Goal: Check status: Check status

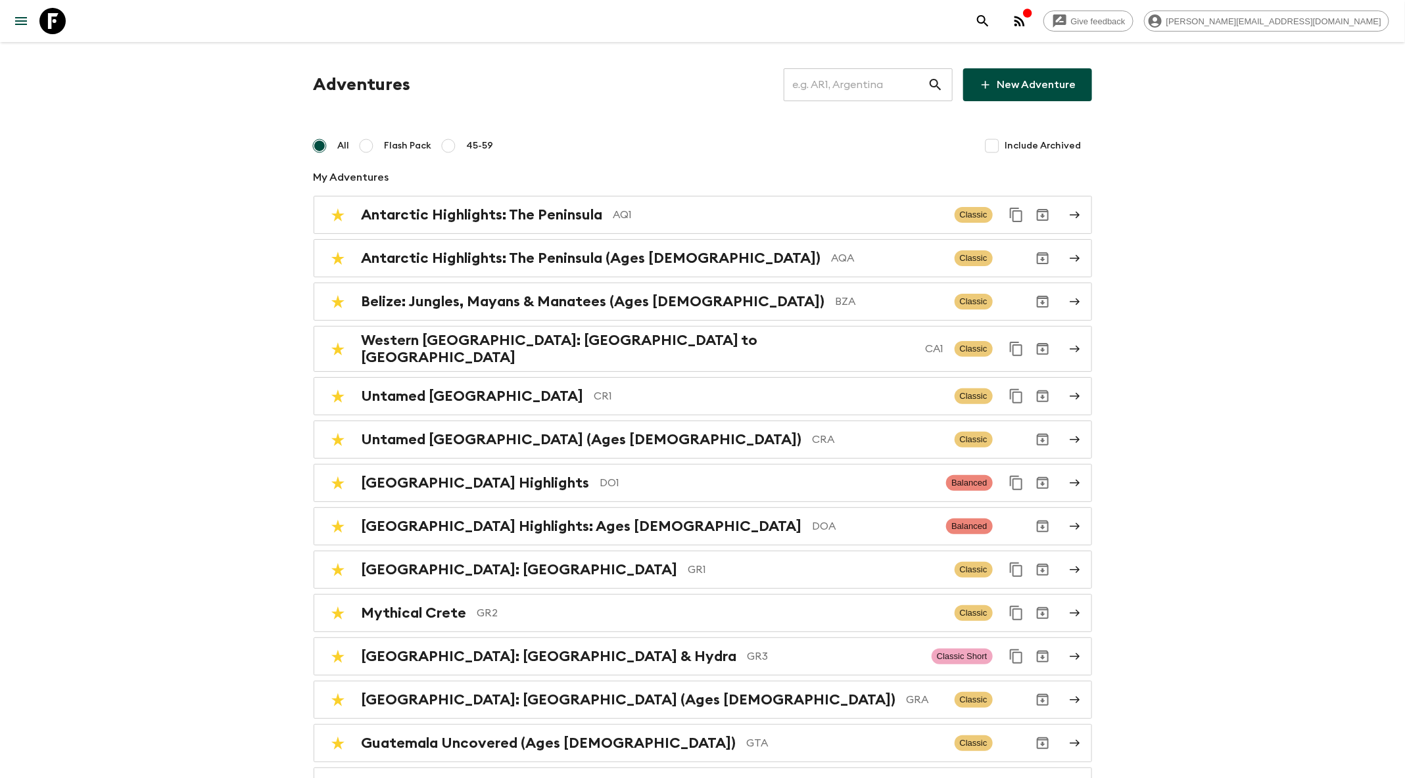
click at [864, 79] on input "text" at bounding box center [856, 84] width 144 height 37
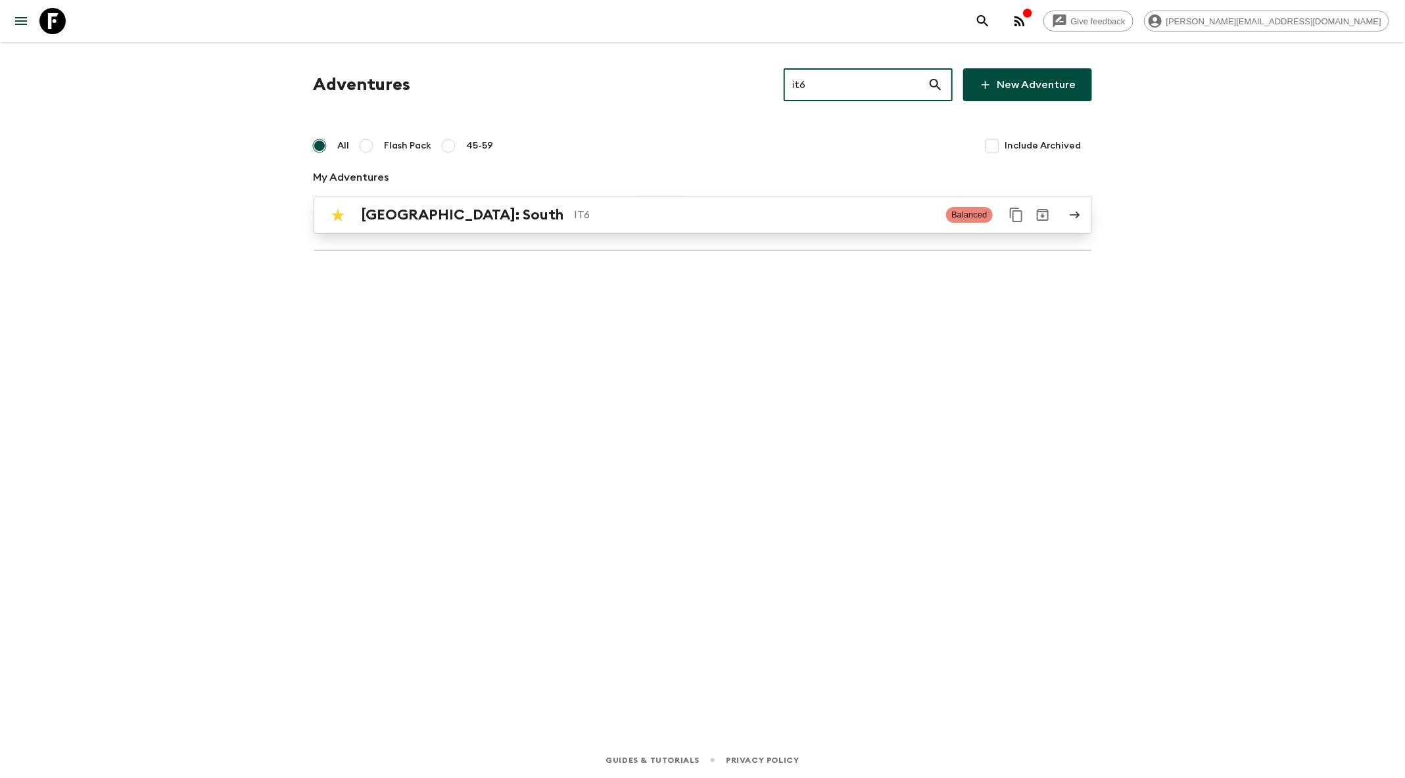
type input "it6"
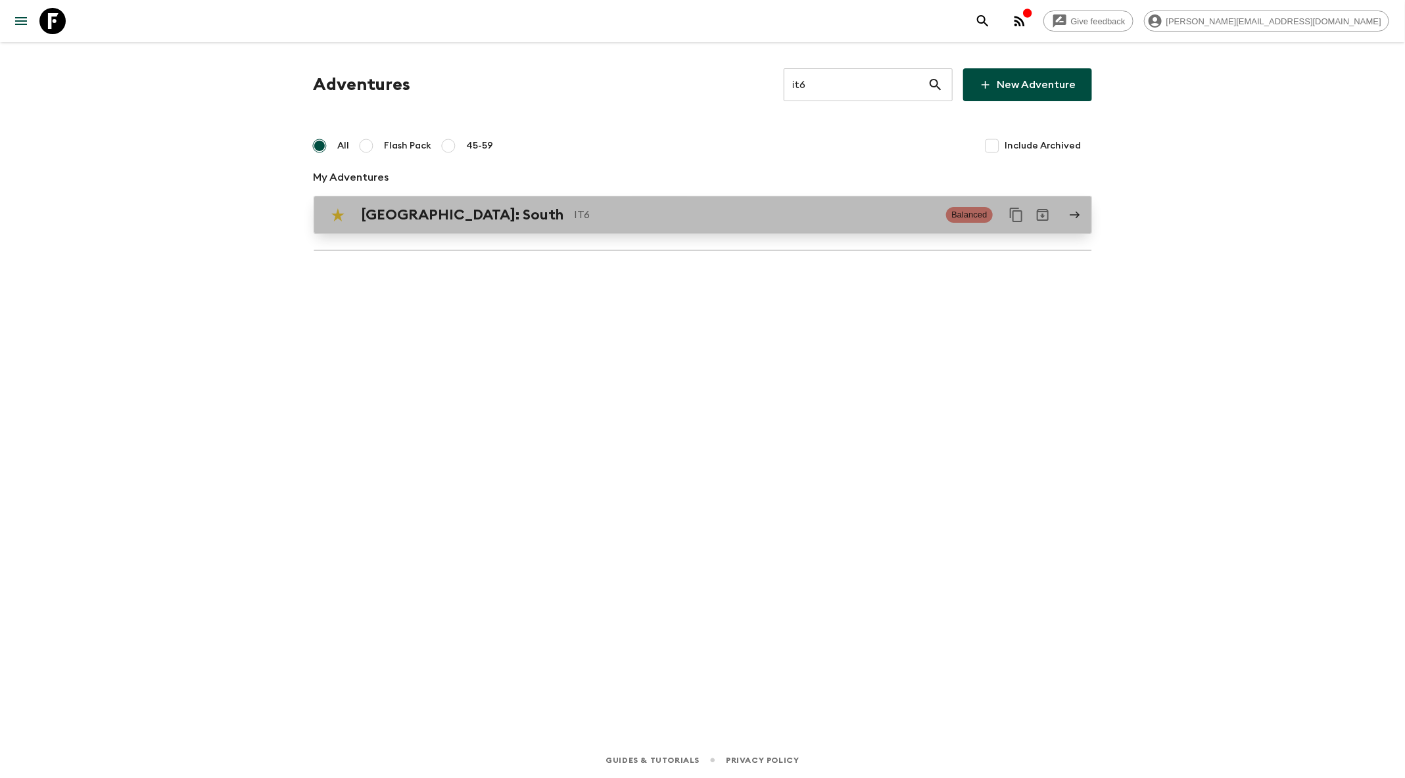
click at [722, 207] on p "IT6" at bounding box center [755, 215] width 362 height 16
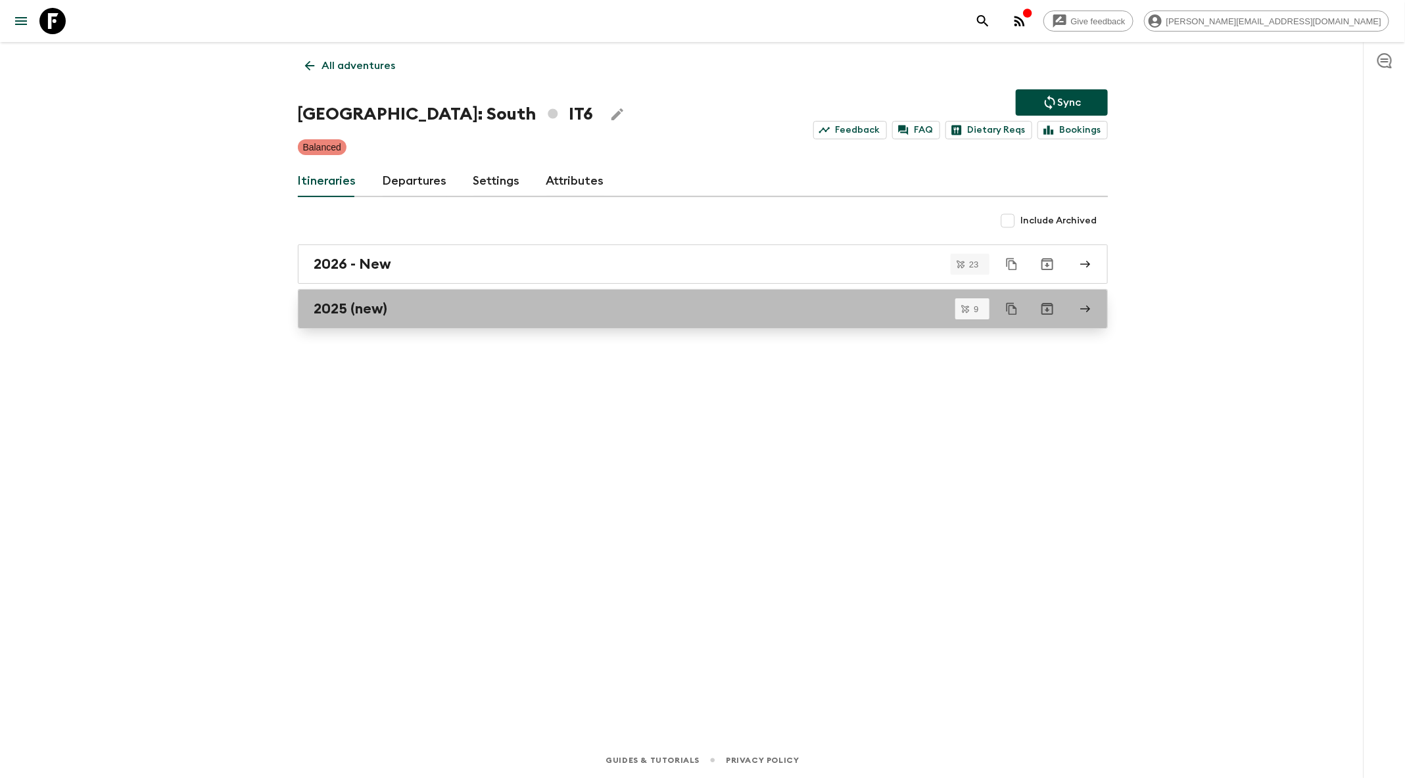
click at [457, 312] on div "2025 (new)" at bounding box center [690, 308] width 752 height 17
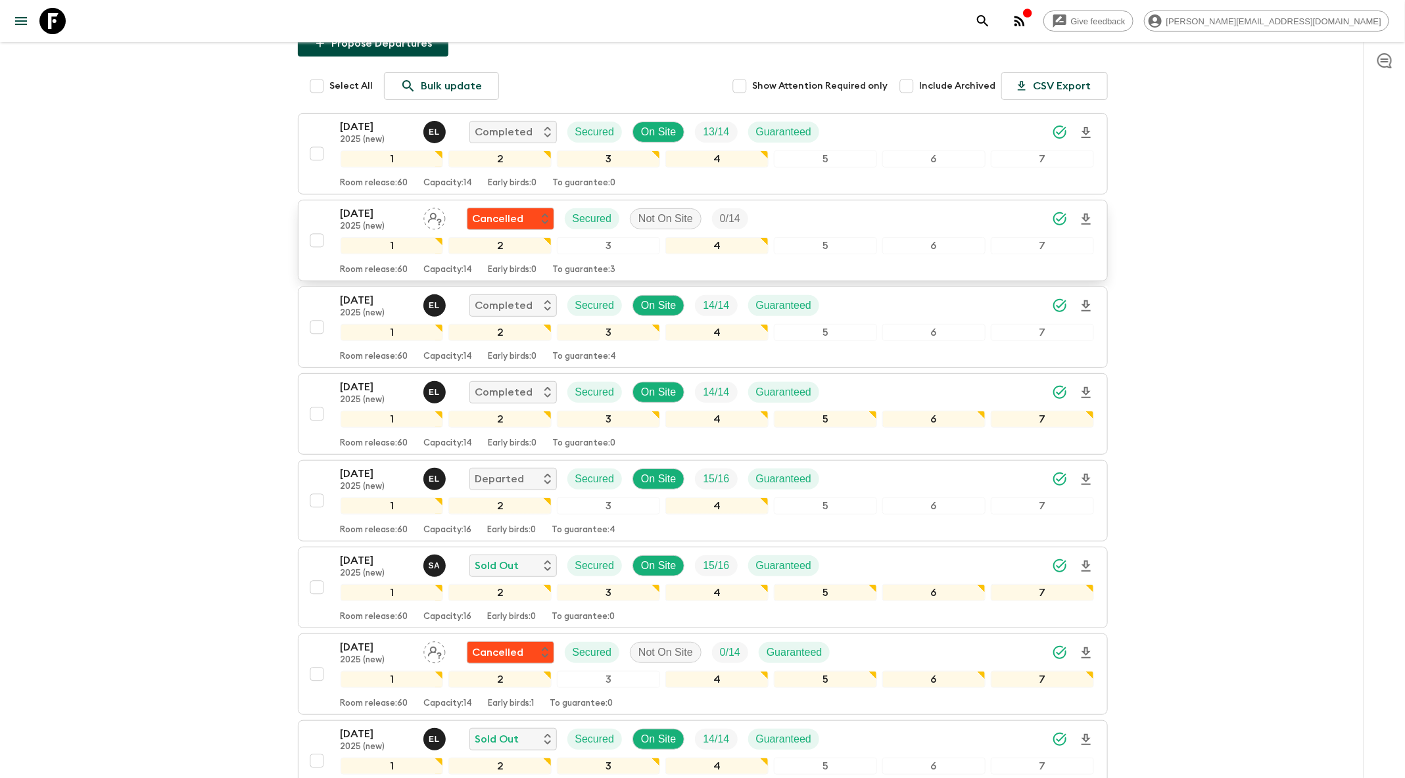
scroll to position [168, 0]
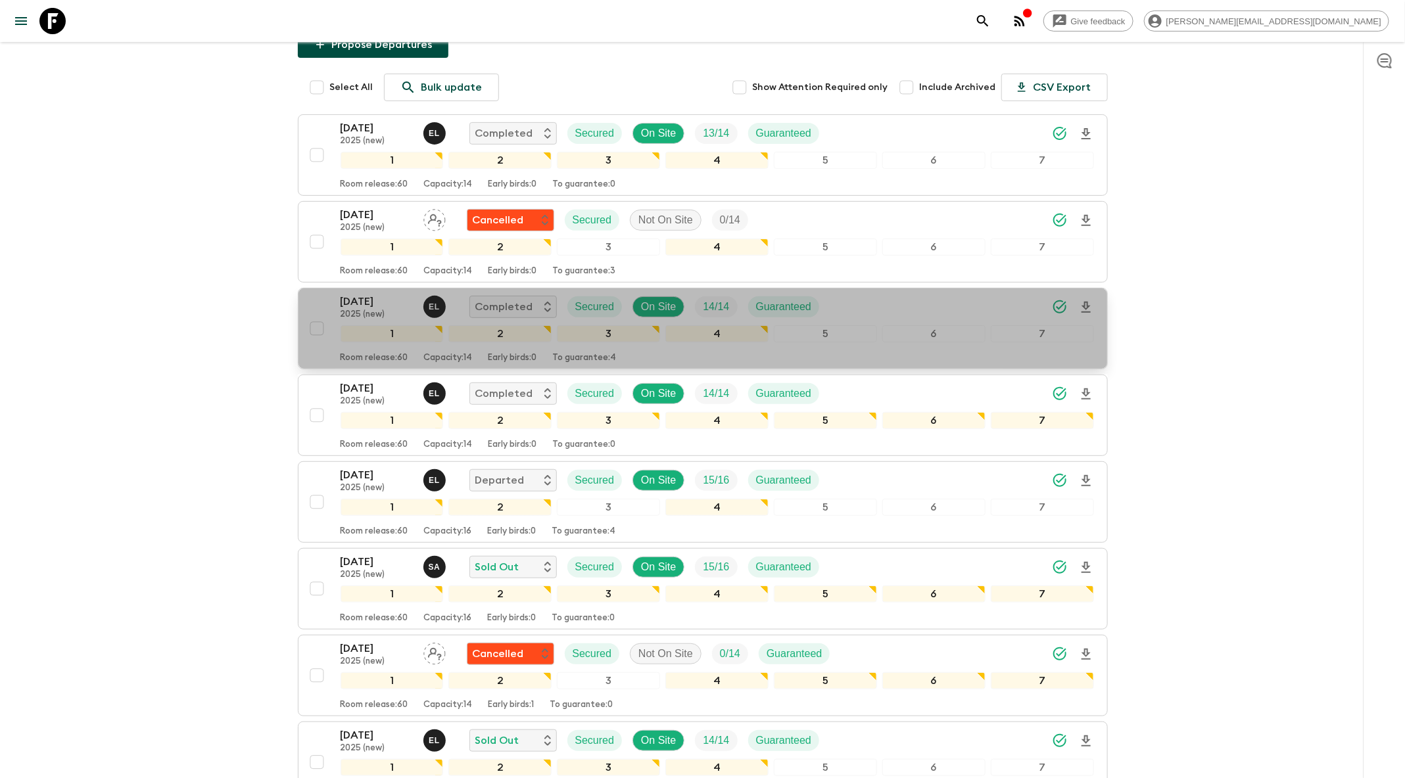
click at [876, 294] on div "[DATE] 2025 (new) E L Completed Secured On Site 14 / 14 Guaranteed" at bounding box center [716, 307] width 753 height 26
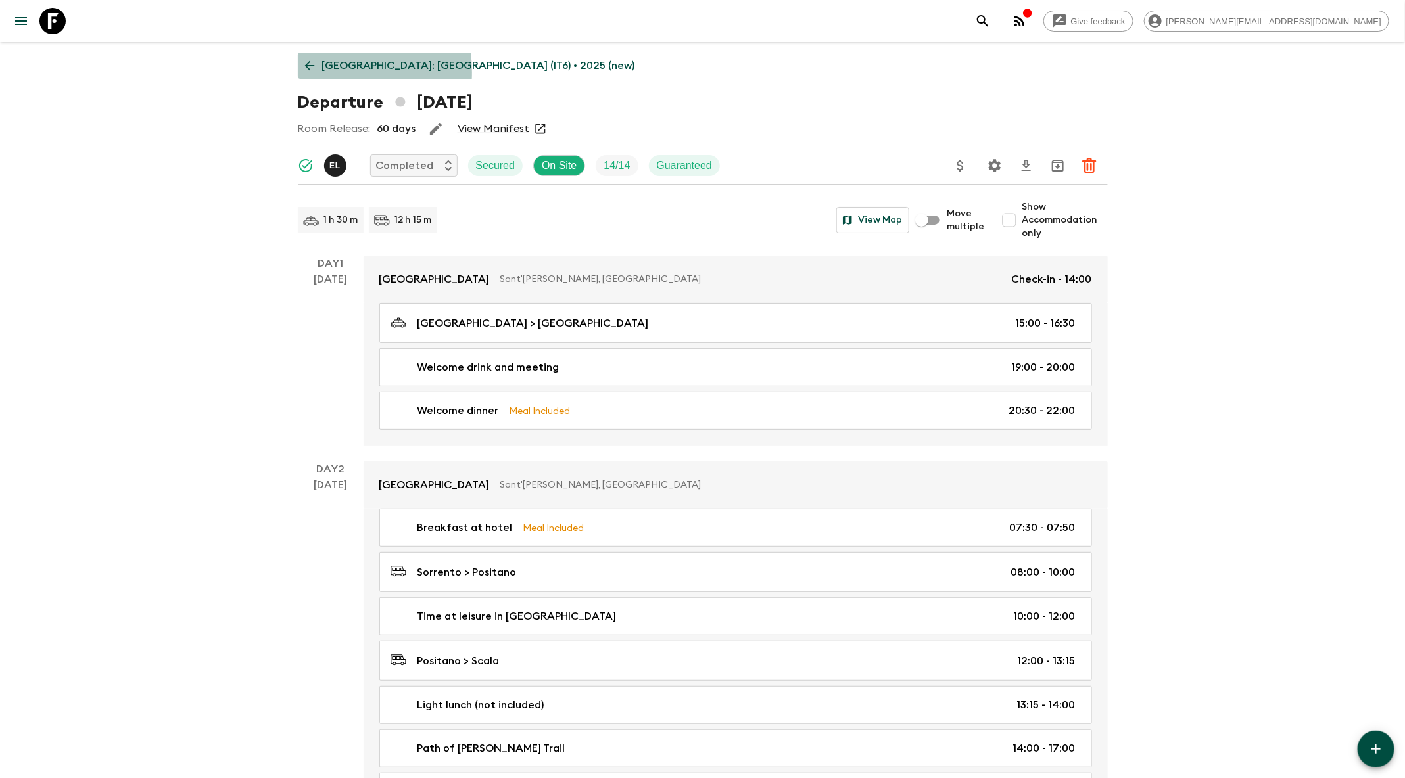
click at [306, 72] on icon at bounding box center [309, 66] width 14 height 14
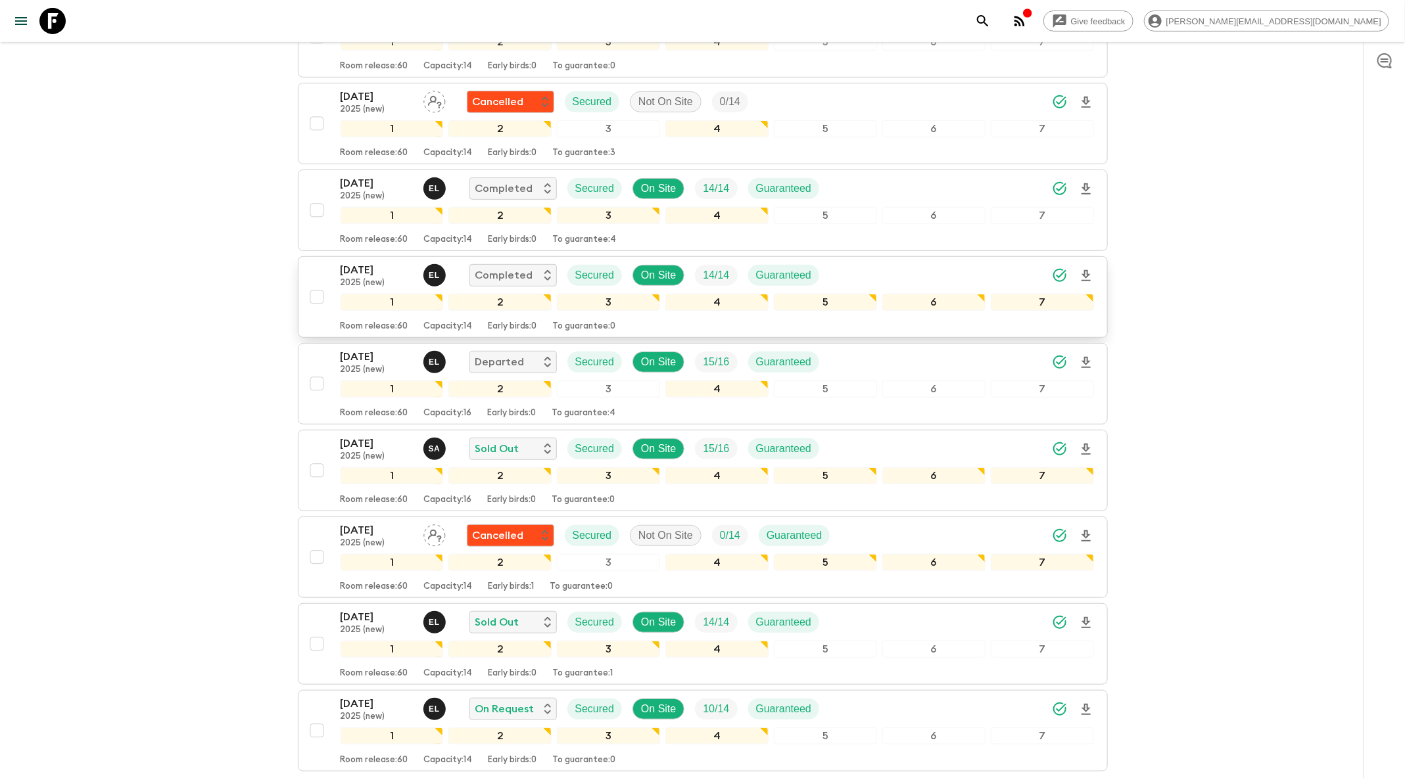
scroll to position [286, 0]
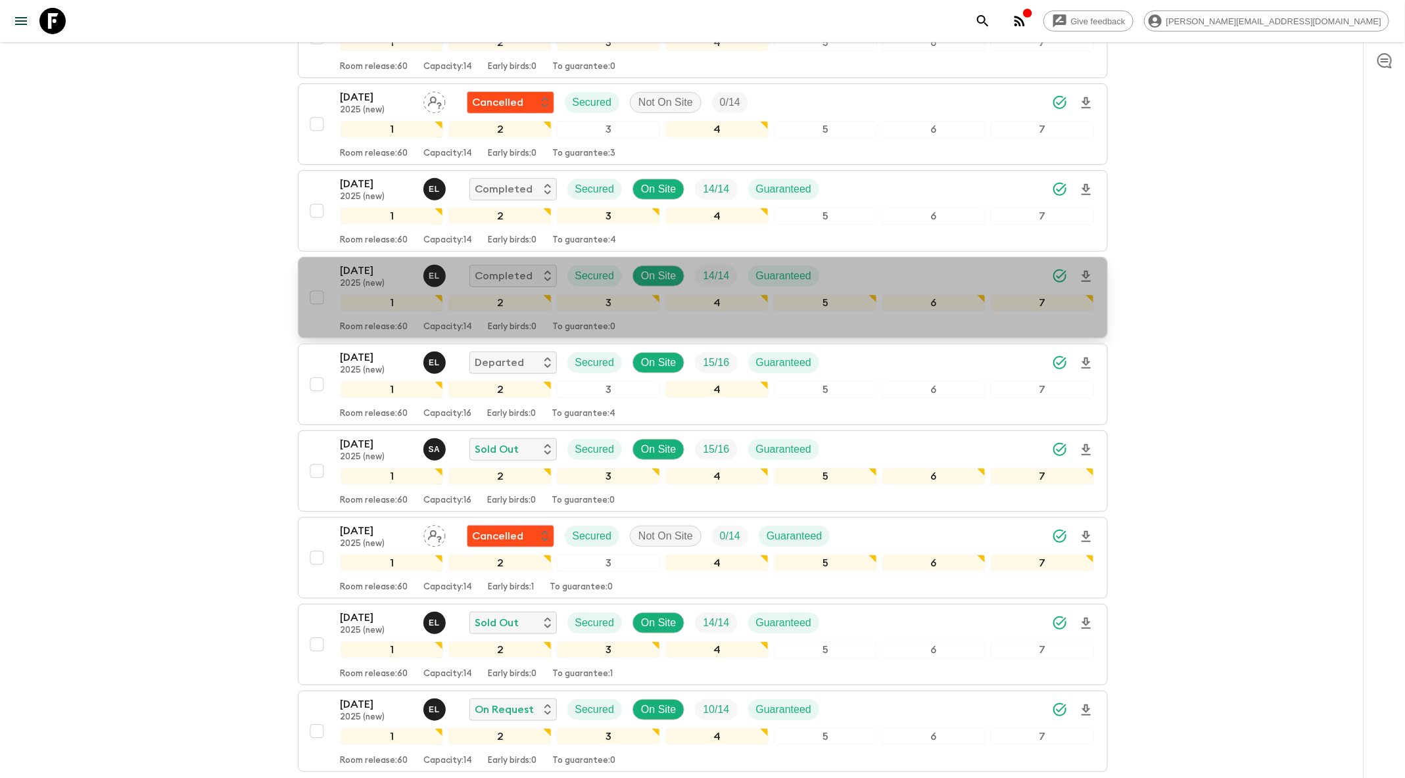
click at [864, 263] on div "[DATE] 2025 (new) E L Completed Secured On Site 14 / 14 Guaranteed" at bounding box center [716, 276] width 753 height 26
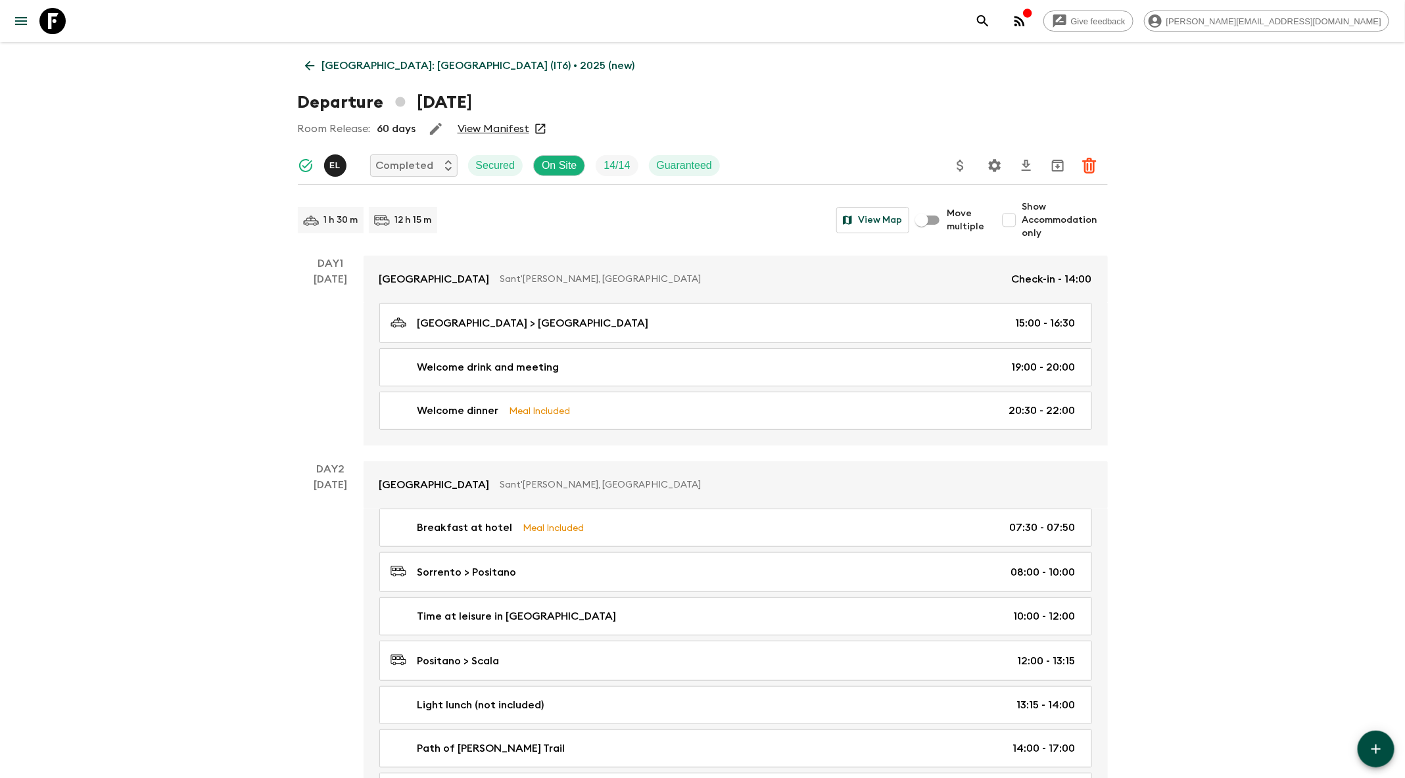
click at [301, 69] on link "[GEOGRAPHIC_DATA]: [GEOGRAPHIC_DATA] (IT6) • 2025 (new)" at bounding box center [470, 66] width 344 height 26
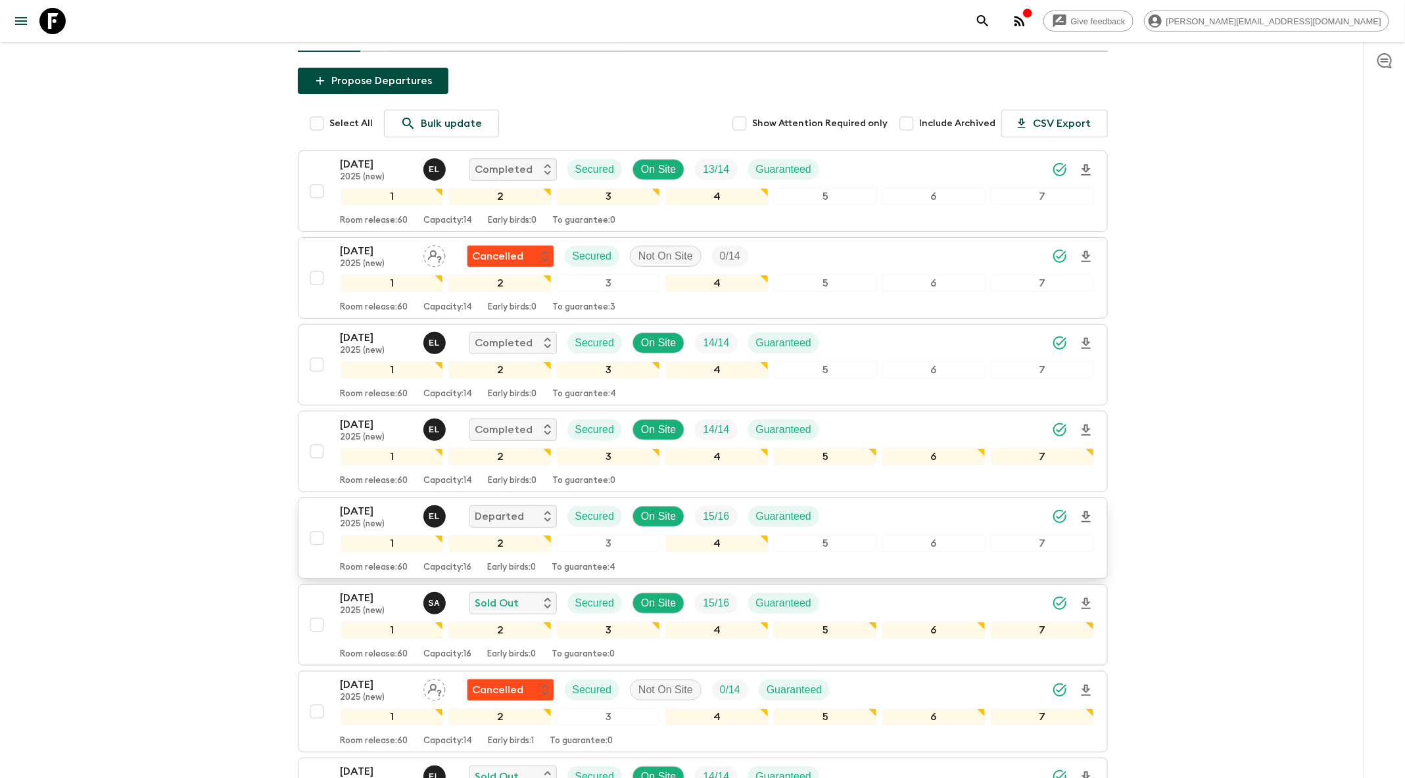
scroll to position [363, 0]
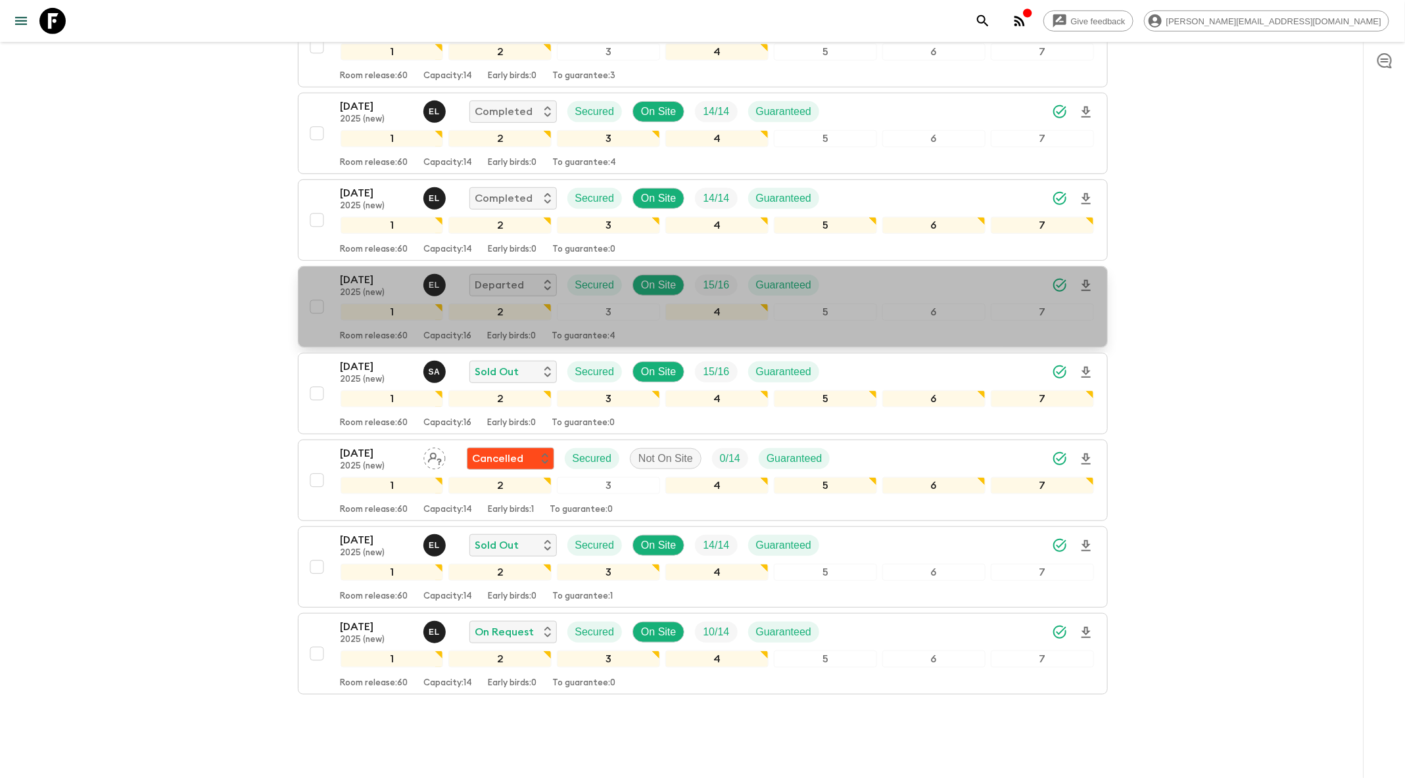
click at [917, 272] on div "[DATE] 2025 (new) E L Departed Secured On Site 15 / 16 Guaranteed" at bounding box center [716, 285] width 753 height 26
